Goal: Information Seeking & Learning: Learn about a topic

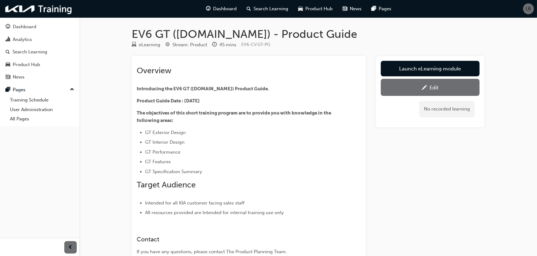
click at [467, 209] on div "Launch eLearning module Edit No recorded learning" at bounding box center [430, 167] width 109 height 222
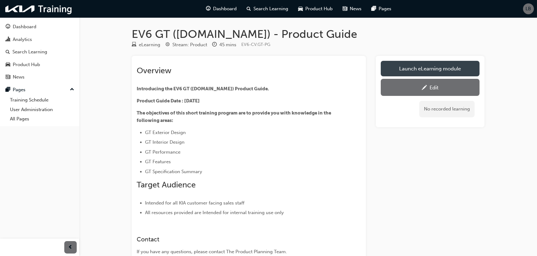
click at [444, 62] on link "Launch eLearning module" at bounding box center [430, 69] width 99 height 16
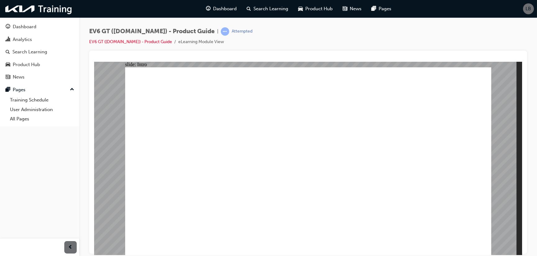
click at [432, 41] on div "EV6 GT ([DOMAIN_NAME]) - Product Guide | Attempted EV6 GT ([DOMAIN_NAME]) - Pro…" at bounding box center [308, 38] width 438 height 23
click at [432, 40] on div "EV6 GT ([DOMAIN_NAME]) - Product Guide | Attempted EV6 GT ([DOMAIN_NAME]) - Pro…" at bounding box center [308, 38] width 438 height 23
click at [457, 44] on div "EV6 GT ([DOMAIN_NAME]) - Product Guide | Attempted EV6 GT ([DOMAIN_NAME]) - Pro…" at bounding box center [308, 38] width 438 height 23
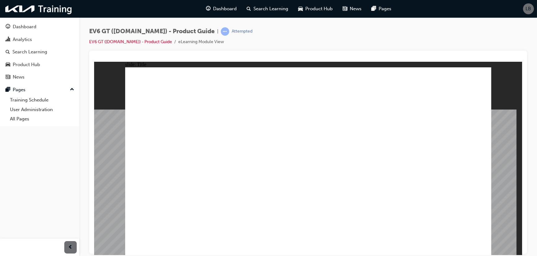
drag, startPoint x: 346, startPoint y: 188, endPoint x: 337, endPoint y: 195, distance: 11.4
click at [94, 61] on image at bounding box center [94, 61] width 0 height 0
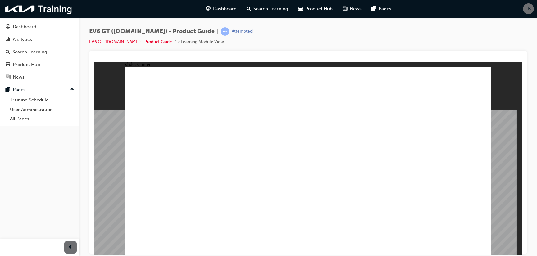
radio input "true"
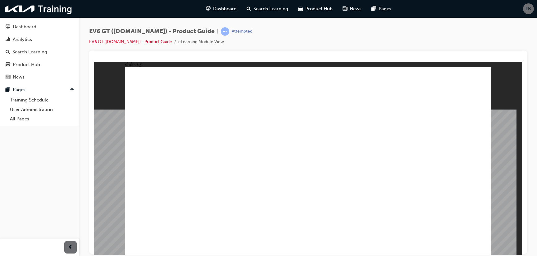
click at [334, 33] on div "EV6 GT ([DOMAIN_NAME]) - Product Guide | Attempted EV6 GT ([DOMAIN_NAME]) - Pro…" at bounding box center [308, 38] width 438 height 23
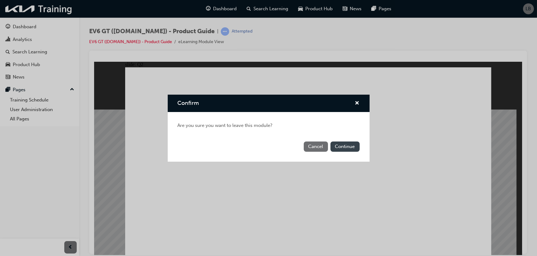
click at [347, 147] on button "Continue" at bounding box center [344, 147] width 29 height 10
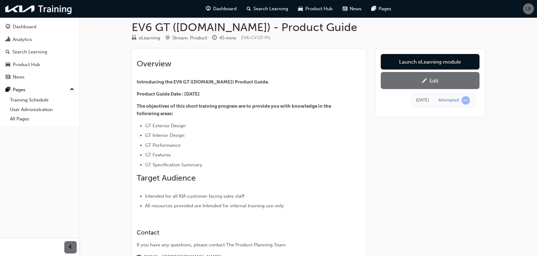
scroll to position [56, 0]
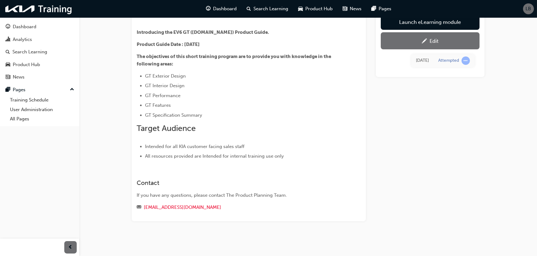
click at [428, 36] on link "Edit" at bounding box center [430, 40] width 99 height 17
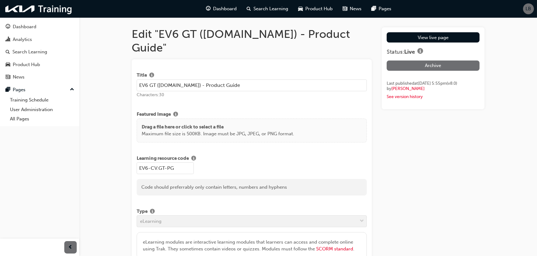
drag, startPoint x: 486, startPoint y: 169, endPoint x: 482, endPoint y: 170, distance: 3.5
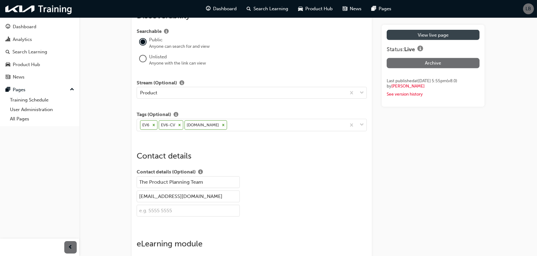
click at [463, 33] on link "View live page" at bounding box center [432, 35] width 93 height 10
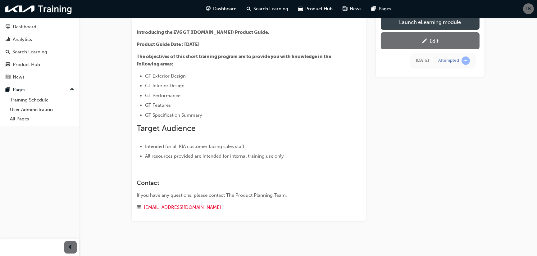
click at [464, 22] on link "Launch eLearning module" at bounding box center [430, 22] width 99 height 16
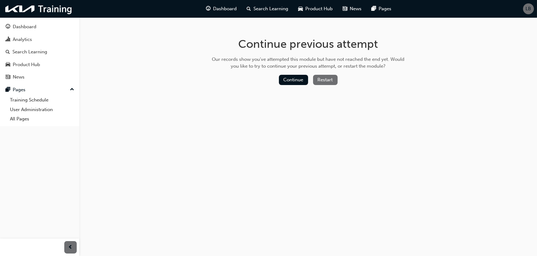
click at [332, 79] on button "Restart" at bounding box center [325, 80] width 25 height 10
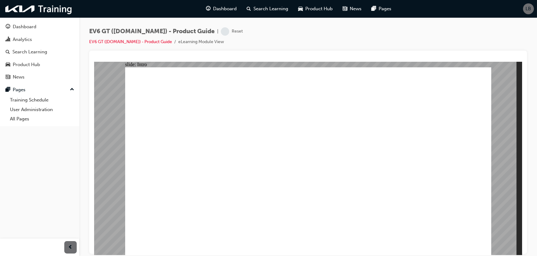
drag, startPoint x: 345, startPoint y: 180, endPoint x: 349, endPoint y: 199, distance: 19.4
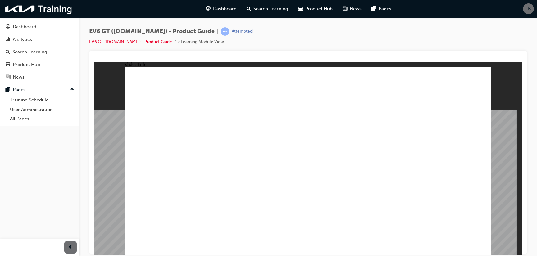
drag, startPoint x: 516, startPoint y: 198, endPoint x: 516, endPoint y: 206, distance: 8.7
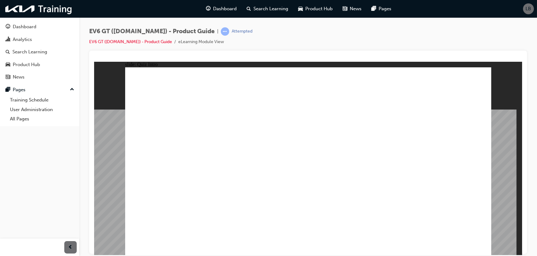
click at [516, 198] on div "slide: Quiz Intro Group Rectangle 2 Line 2 Menu Resources Knowledge Check Click…" at bounding box center [308, 158] width 428 height 194
radio input "true"
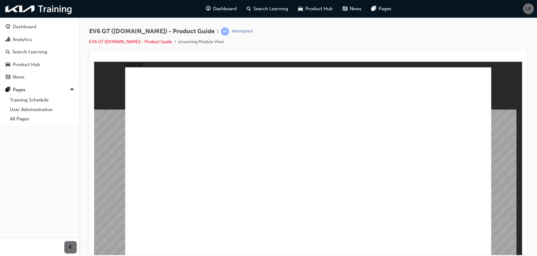
drag, startPoint x: 299, startPoint y: 34, endPoint x: 352, endPoint y: 45, distance: 53.6
click at [299, 34] on div "EV6 GT ([DOMAIN_NAME]) - Product Guide | Attempted EV6 GT ([DOMAIN_NAME]) - Pro…" at bounding box center [308, 38] width 438 height 23
click at [285, 31] on div "EV6 GT ([DOMAIN_NAME]) - Product Guide | Attempted EV6 GT ([DOMAIN_NAME]) - Pro…" at bounding box center [308, 38] width 438 height 23
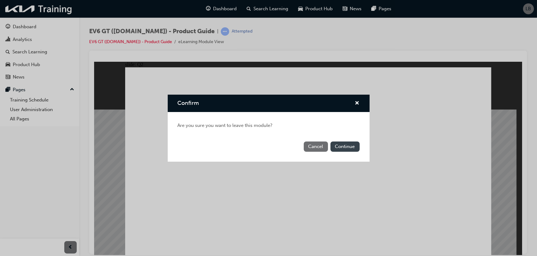
click at [345, 148] on button "Continue" at bounding box center [344, 147] width 29 height 10
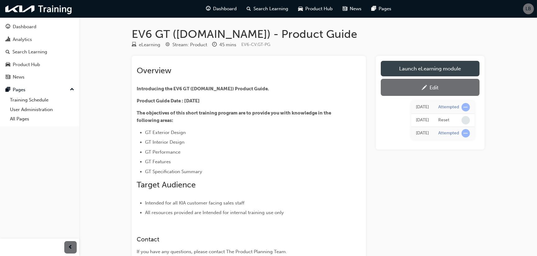
click at [437, 72] on link "Launch eLearning module" at bounding box center [430, 69] width 99 height 16
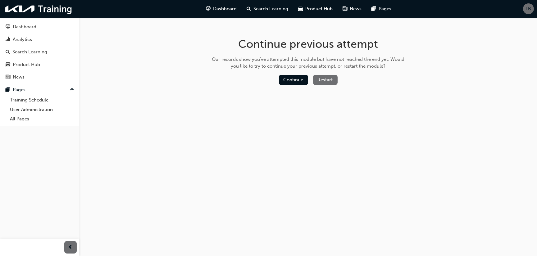
click at [321, 79] on button "Restart" at bounding box center [325, 80] width 25 height 10
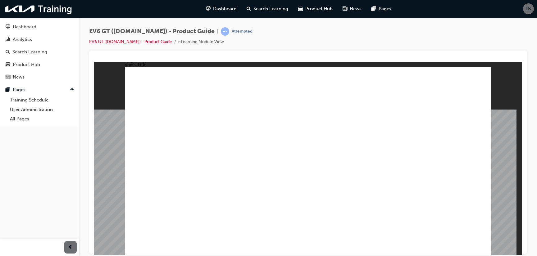
click at [433, 48] on div "EV6 GT ([DOMAIN_NAME]) - Product Guide | Attempted EV6 GT ([DOMAIN_NAME]) - Pro…" at bounding box center [308, 38] width 438 height 23
click at [476, 43] on div "EV6 GT ([DOMAIN_NAME]) - Product Guide | Attempted EV6 GT ([DOMAIN_NAME]) - Pro…" at bounding box center [308, 38] width 438 height 23
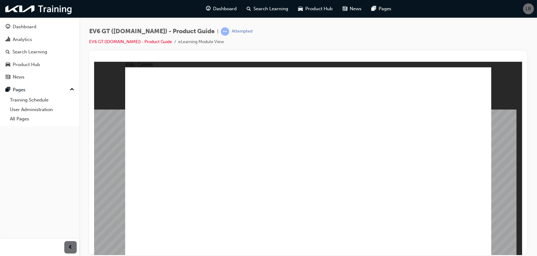
click at [131, 28] on span "EV6 GT ([DOMAIN_NAME]) - Product Guide" at bounding box center [151, 31] width 125 height 7
drag, startPoint x: 182, startPoint y: 32, endPoint x: 91, endPoint y: 30, distance: 91.3
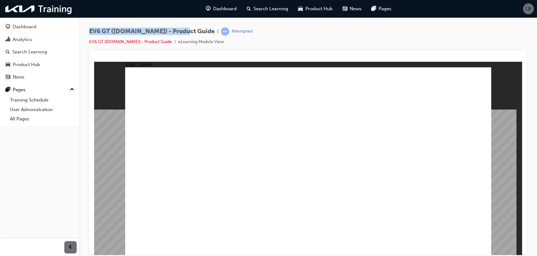
click at [91, 30] on span "EV6 GT ([DOMAIN_NAME]) - Product Guide" at bounding box center [151, 31] width 125 height 7
copy span "EV6 GT ([DOMAIN_NAME]) - Product Guide"
click at [351, 32] on div "EV6 GT ([DOMAIN_NAME]) - Product Guide | Attempted EV6 GT ([DOMAIN_NAME]) - Pro…" at bounding box center [308, 38] width 438 height 23
click at [329, 37] on div "EV6 GT ([DOMAIN_NAME]) - Product Guide | Attempted EV6 GT ([DOMAIN_NAME]) - Pro…" at bounding box center [308, 38] width 438 height 23
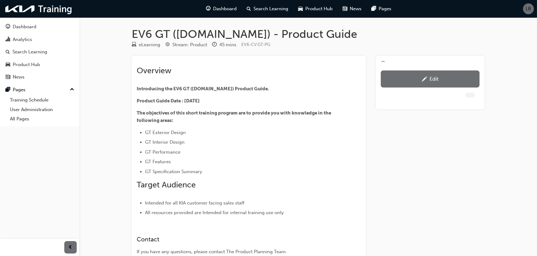
click at [480, 178] on div "Edit" at bounding box center [430, 167] width 109 height 222
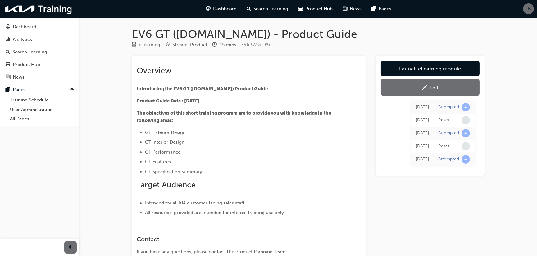
click at [496, 38] on div "EV6 GT (CV.GT) - Product Guide eLearning Stream: Product 45 mins EV6-CV.GT-PG O…" at bounding box center [268, 156] width 537 height 313
click at [118, 66] on div "EV6 GT (CV.GT) - Product Guide eLearning Stream: Product 45 mins EV6-CV.GT-PG O…" at bounding box center [268, 156] width 537 height 313
click at [525, 120] on div "EV6 GT (CV.GT) - Product Guide eLearning Stream: Product 45 mins EV6-CV.GT-PG O…" at bounding box center [268, 156] width 537 height 313
click at [444, 228] on div "Launch eLearning module Edit Today Attempted Today Reset Today Attempted Today …" at bounding box center [430, 167] width 109 height 222
click at [465, 215] on div "Launch eLearning module Edit Today Attempted Today Reset Today Attempted Today …" at bounding box center [430, 167] width 109 height 222
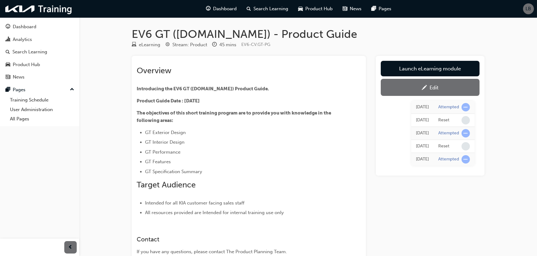
click at [334, 212] on li "All resources provided are Intended for internal training use only" at bounding box center [241, 212] width 193 height 7
click at [456, 232] on div "Launch eLearning module Edit Today Attempted Today Reset Today Attempted Today …" at bounding box center [430, 167] width 109 height 222
click at [445, 44] on div "eLearning Stream: Product 45 mins EV6-CV.GT-PG" at bounding box center [308, 46] width 353 height 10
drag, startPoint x: 398, startPoint y: 210, endPoint x: 107, endPoint y: 37, distance: 338.2
click at [398, 210] on div "Launch eLearning module Edit Today Attempted Today Reset Today Attempted Today …" at bounding box center [430, 167] width 109 height 222
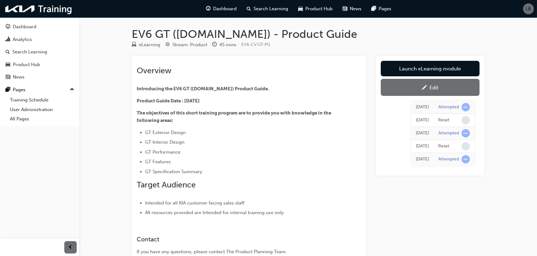
drag, startPoint x: 459, startPoint y: 200, endPoint x: 388, endPoint y: 228, distance: 76.0
click at [460, 202] on div "Launch eLearning module Edit Today Attempted Today Reset Today Attempted Today …" at bounding box center [430, 167] width 109 height 222
click at [229, 85] on p "Introducing the EV6 GT ([DOMAIN_NAME]) Product Guide." at bounding box center [238, 88] width 202 height 7
drag, startPoint x: 220, startPoint y: 105, endPoint x: 124, endPoint y: 103, distance: 96.6
click at [124, 103] on div "EV6 GT (CV.GT) - Product Guide eLearning Stream: Product 45 mins EV6-CV.GT-PG O…" at bounding box center [308, 162] width 373 height 270
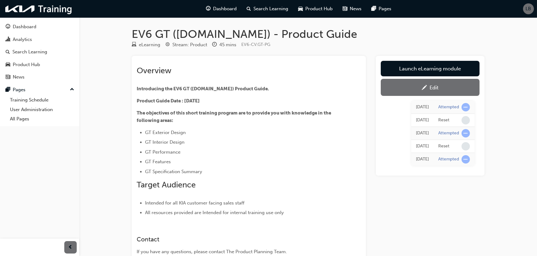
click at [253, 141] on li "GT Interior Design" at bounding box center [241, 141] width 193 height 7
click at [252, 144] on li "GT Interior Design" at bounding box center [241, 141] width 193 height 7
click at [252, 146] on li "GT Interior Design" at bounding box center [241, 141] width 193 height 7
click at [446, 235] on div "Launch eLearning module Edit Today Attempted Today Reset Today Attempted Today …" at bounding box center [430, 167] width 109 height 222
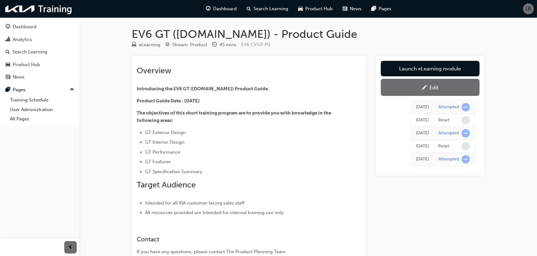
drag, startPoint x: 195, startPoint y: 102, endPoint x: 352, endPoint y: 162, distance: 168.6
click at [133, 98] on div "Overview Introducing the EV6 GT (CV.GT) Product Guide. Product Guide Date : 01.…" at bounding box center [249, 167] width 234 height 222
drag, startPoint x: 365, startPoint y: 170, endPoint x: 307, endPoint y: 159, distance: 58.5
click at [364, 170] on div "Overview Introducing the EV6 GT (CV.GT) Product Guide. Product Guide Date : 01.…" at bounding box center [249, 167] width 234 height 222
click at [364, 38] on h1 "EV6 GT ([DOMAIN_NAME]) - Product Guide" at bounding box center [308, 34] width 353 height 14
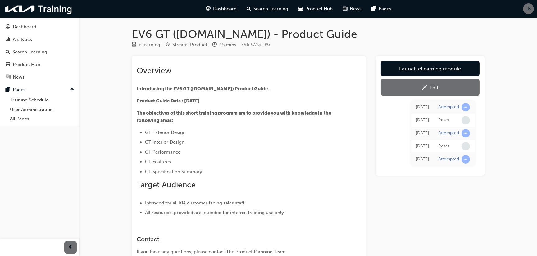
click at [391, 37] on h1 "EV6 GT ([DOMAIN_NAME]) - Product Guide" at bounding box center [308, 34] width 353 height 14
click at [290, 170] on li "GT Specification Summary" at bounding box center [241, 171] width 193 height 7
drag, startPoint x: 210, startPoint y: 101, endPoint x: 224, endPoint y: 118, distance: 21.6
click at [137, 100] on p "Product Guide Date : [DATE]" at bounding box center [238, 100] width 202 height 7
click at [349, 158] on div "Overview Introducing the EV6 GT (CV.GT) Product Guide. Product Guide Date : 01.…" at bounding box center [249, 139] width 224 height 156
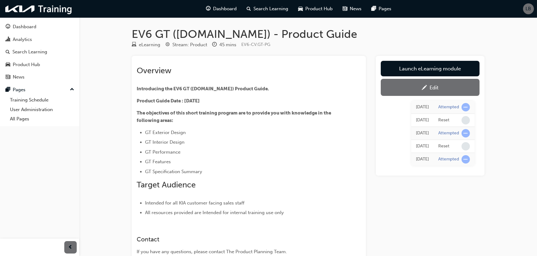
drag, startPoint x: 179, startPoint y: 108, endPoint x: 180, endPoint y: 100, distance: 7.9
click at [179, 107] on div "Overview Introducing the EV6 GT (CV.GT) Product Guide. Product Guide Date : 01.…" at bounding box center [238, 141] width 202 height 151
drag, startPoint x: 231, startPoint y: 102, endPoint x: 135, endPoint y: 101, distance: 95.9
click at [135, 101] on div "Overview Introducing the EV6 GT (CV.GT) Product Guide. Product Guide Date : 01.…" at bounding box center [249, 167] width 234 height 222
copy span "Product Guide Date : [DATE]"
